Goal: Find specific page/section: Find specific page/section

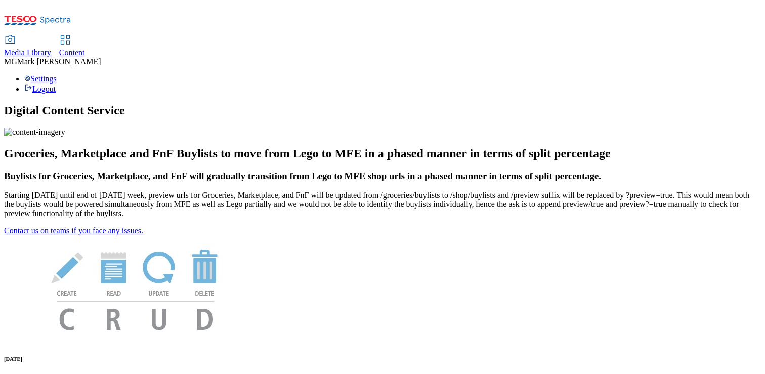
click at [51, 48] on span "Media Library" at bounding box center [27, 52] width 47 height 9
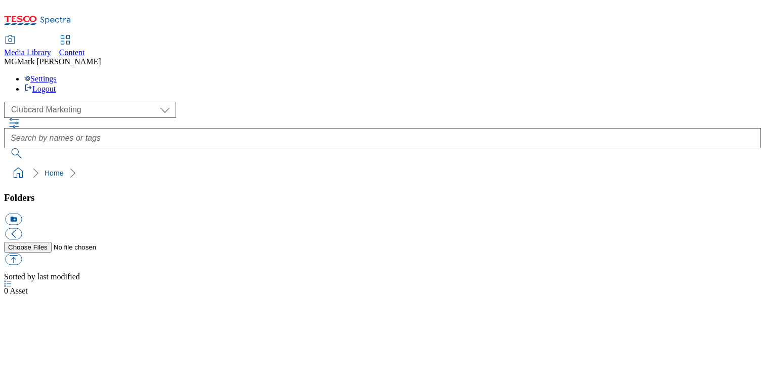
scroll to position [1, 0]
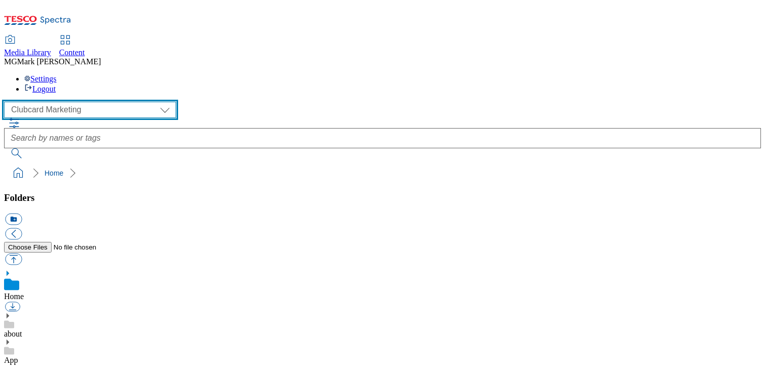
click at [73, 102] on select "Clubcard Marketing Dotcom UK FnF Stores GHS Marketing [GEOGRAPHIC_DATA] GHS Pro…" at bounding box center [90, 110] width 172 height 16
select select "flare-ghs-mktg"
click at [7, 102] on select "Clubcard Marketing Dotcom UK FnF Stores GHS Marketing [GEOGRAPHIC_DATA] GHS Pro…" at bounding box center [90, 110] width 172 height 16
